Goal: Information Seeking & Learning: Learn about a topic

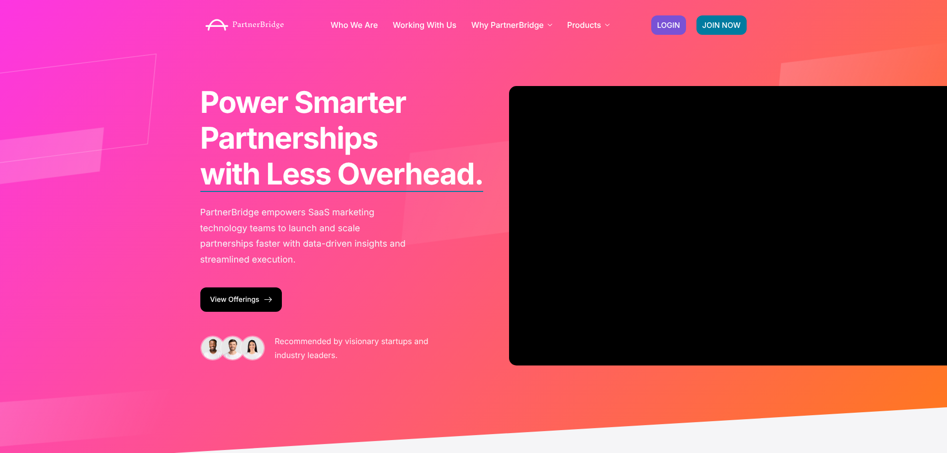
click at [239, 302] on link "View Offerings" at bounding box center [240, 299] width 81 height 24
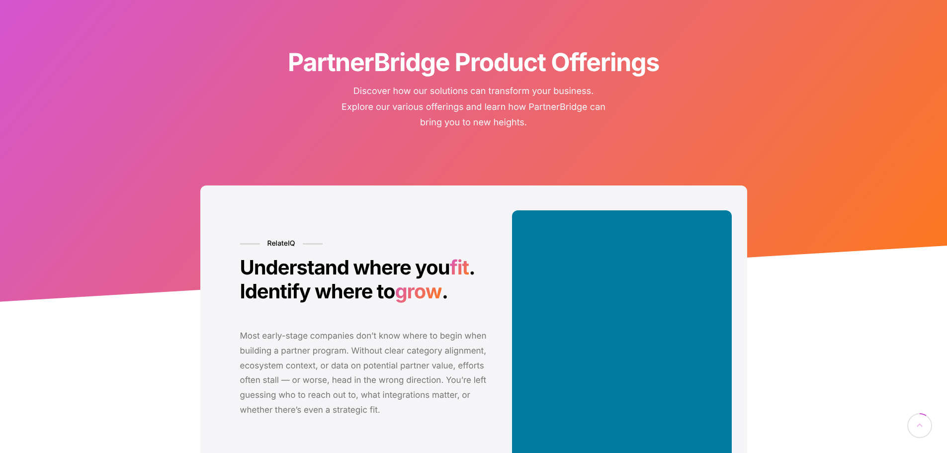
scroll to position [149, 0]
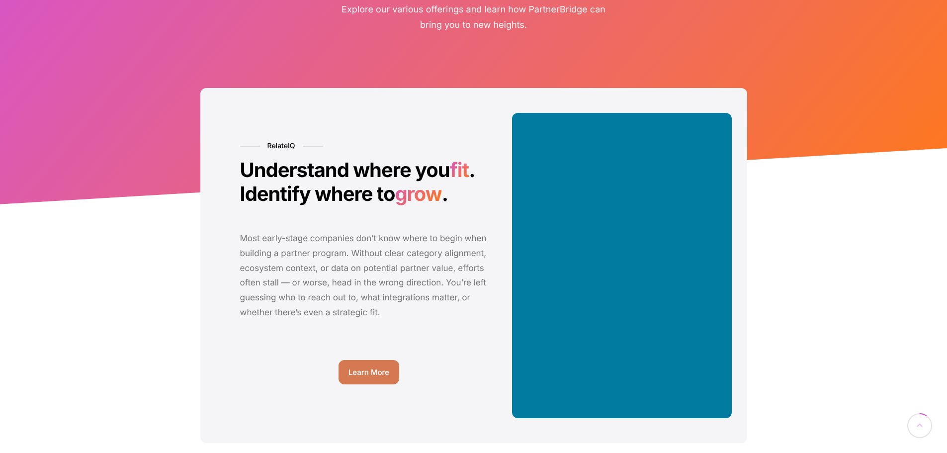
click at [354, 373] on span "Learn More" at bounding box center [368, 371] width 41 height 7
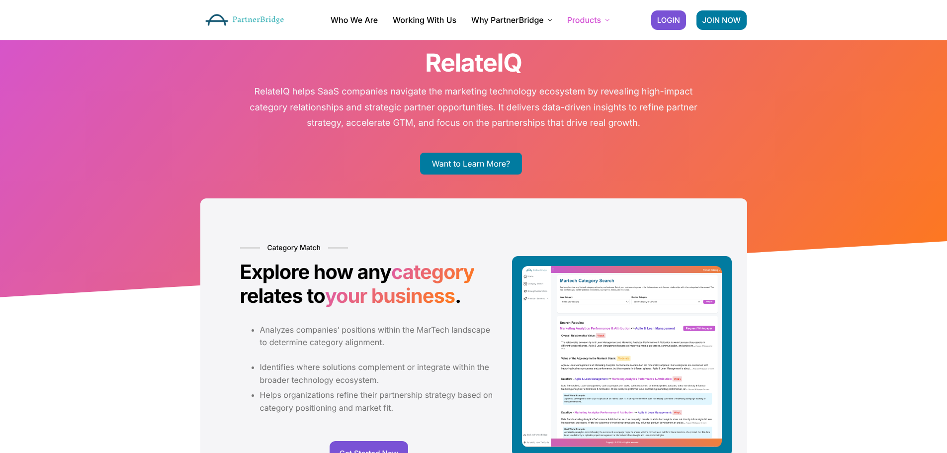
scroll to position [50, 0]
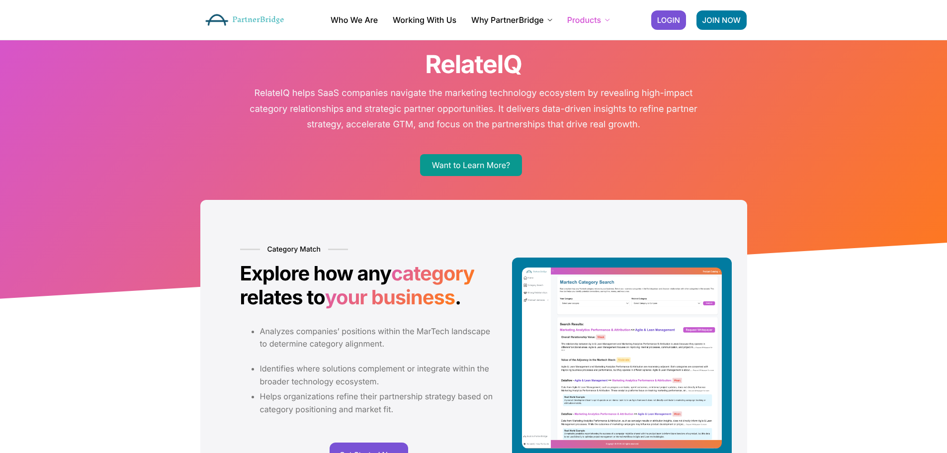
click at [493, 165] on link "Want to Learn More?" at bounding box center [471, 165] width 102 height 22
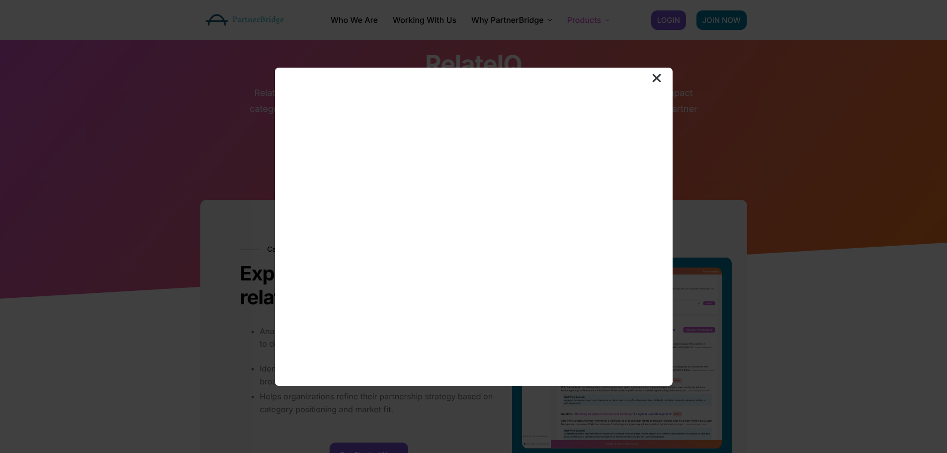
click at [655, 76] on img at bounding box center [656, 78] width 10 height 10
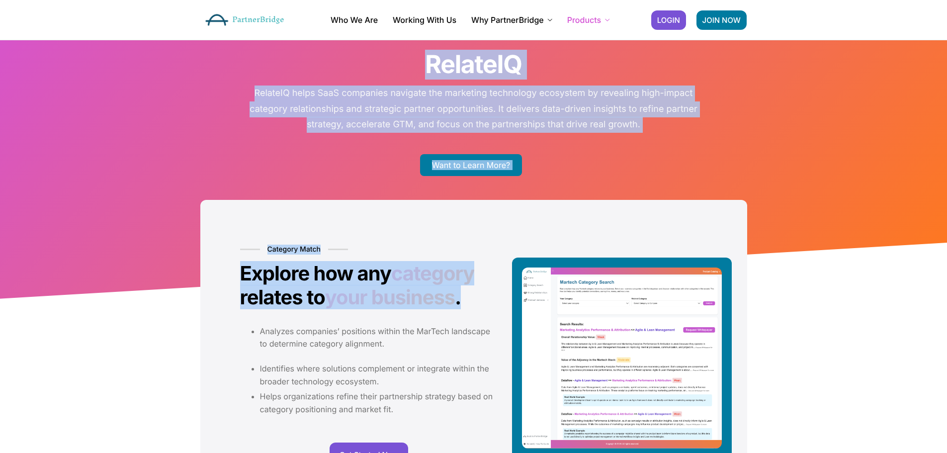
drag, startPoint x: 417, startPoint y: 64, endPoint x: 498, endPoint y: 291, distance: 241.2
click at [549, 106] on p "RelateIQ helps SaaS companies navigate the marketing technology ecosystem by re…" at bounding box center [473, 108] width 462 height 47
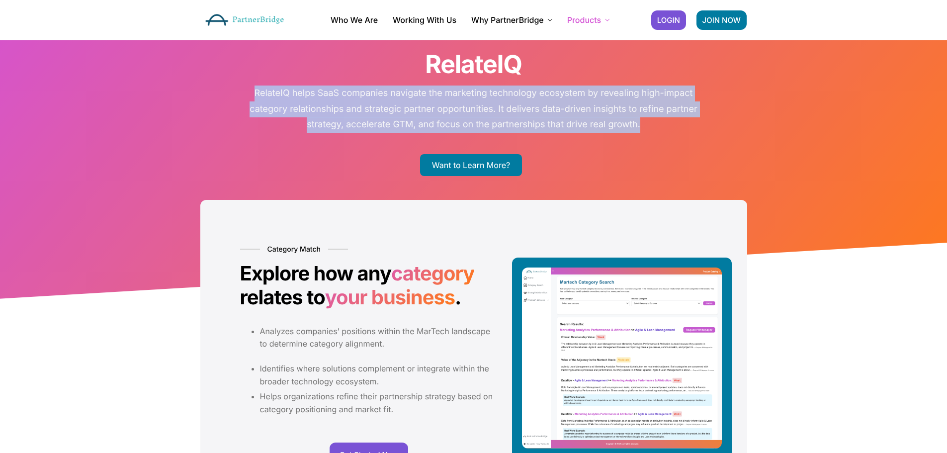
drag, startPoint x: 252, startPoint y: 93, endPoint x: 689, endPoint y: 131, distance: 438.4
click at [689, 131] on p "RelateIQ helps SaaS companies navigate the marketing technology ecosystem by re…" at bounding box center [473, 108] width 462 height 47
copy p "RelateIQ helps SaaS companies navigate the marketing technology ecosystem by re…"
